Goal: Find specific page/section: Find specific page/section

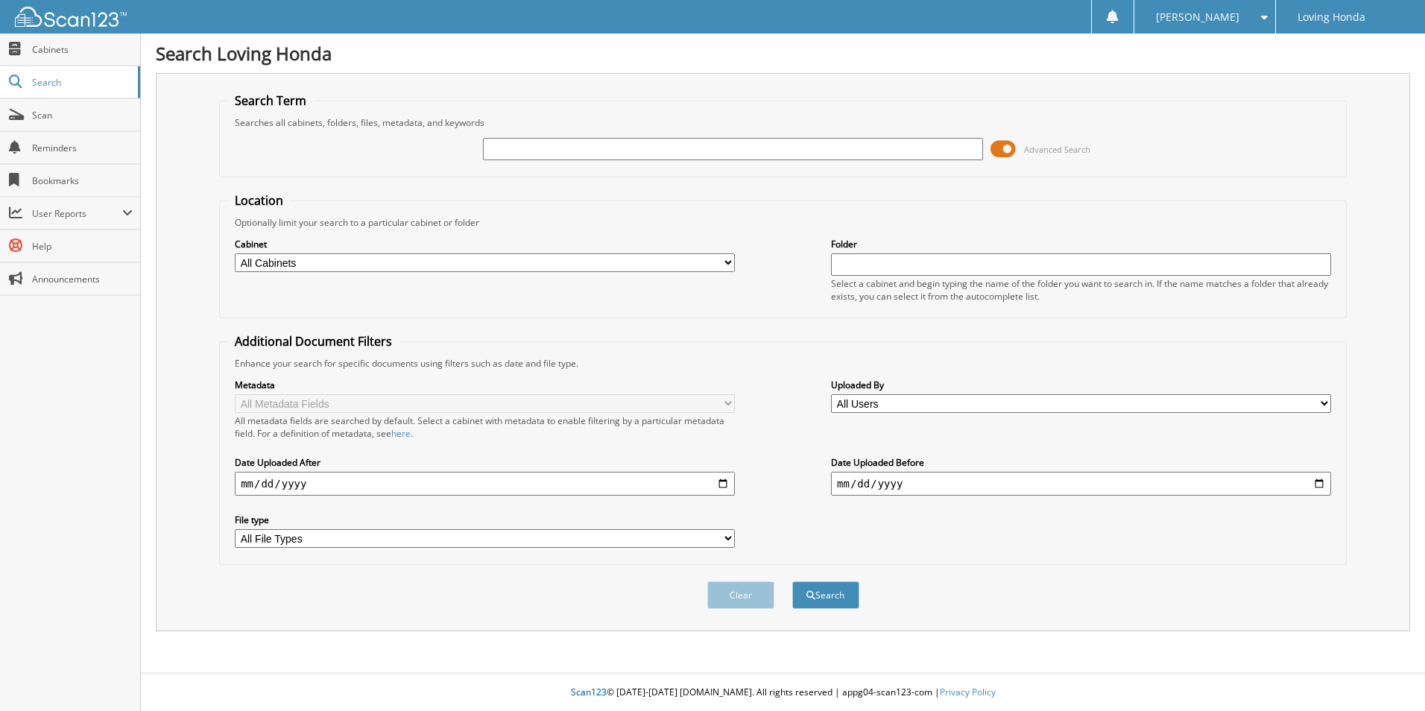
click at [657, 149] on input "text" at bounding box center [733, 149] width 500 height 22
type input "95675"
click at [792, 582] on button "Search" at bounding box center [825, 596] width 67 height 28
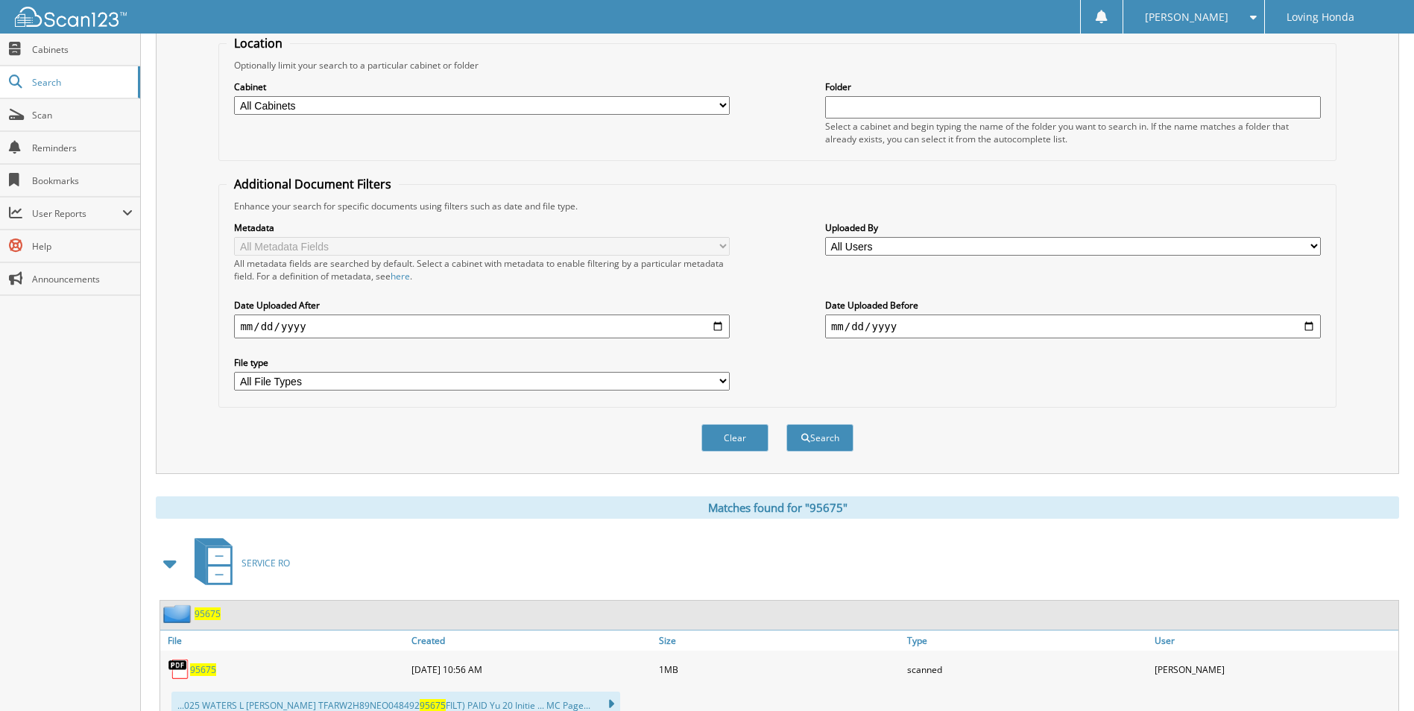
scroll to position [444, 0]
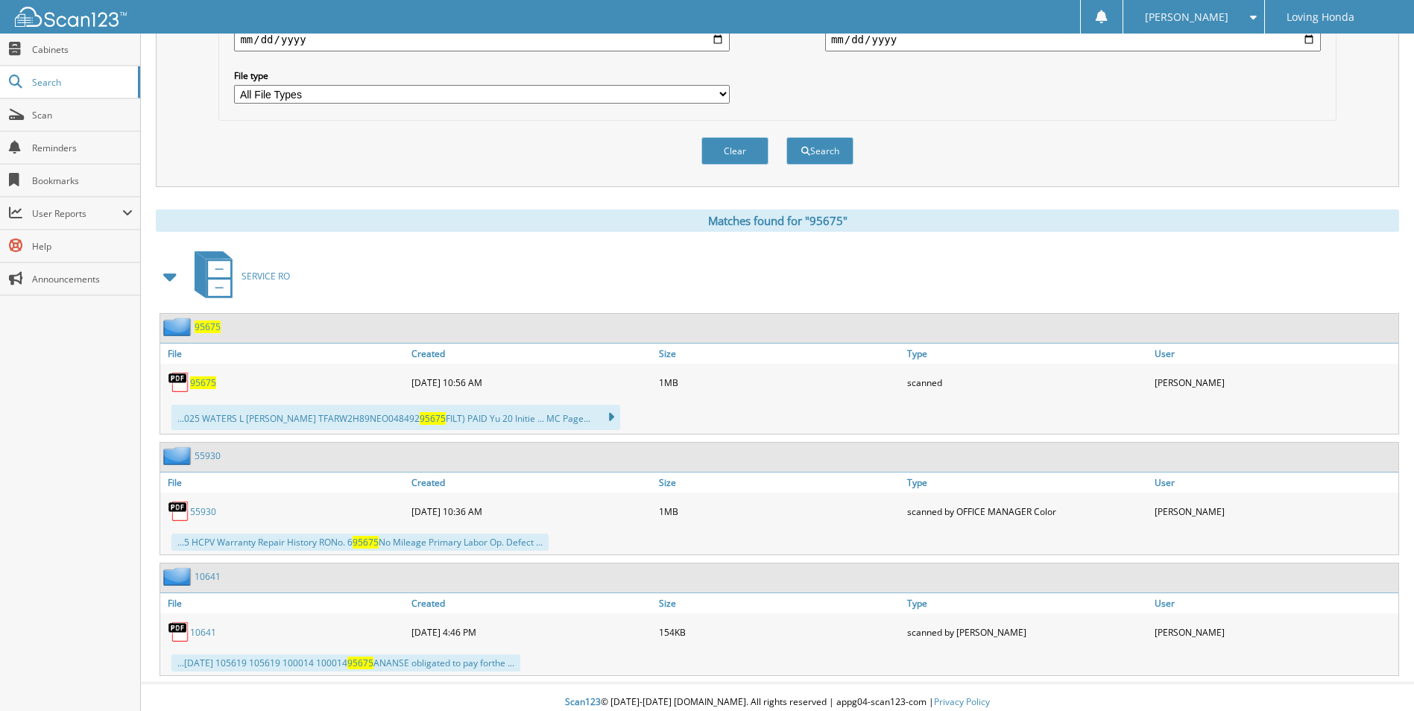
click at [206, 376] on span "95675" at bounding box center [203, 382] width 26 height 13
